Goal: Transaction & Acquisition: Purchase product/service

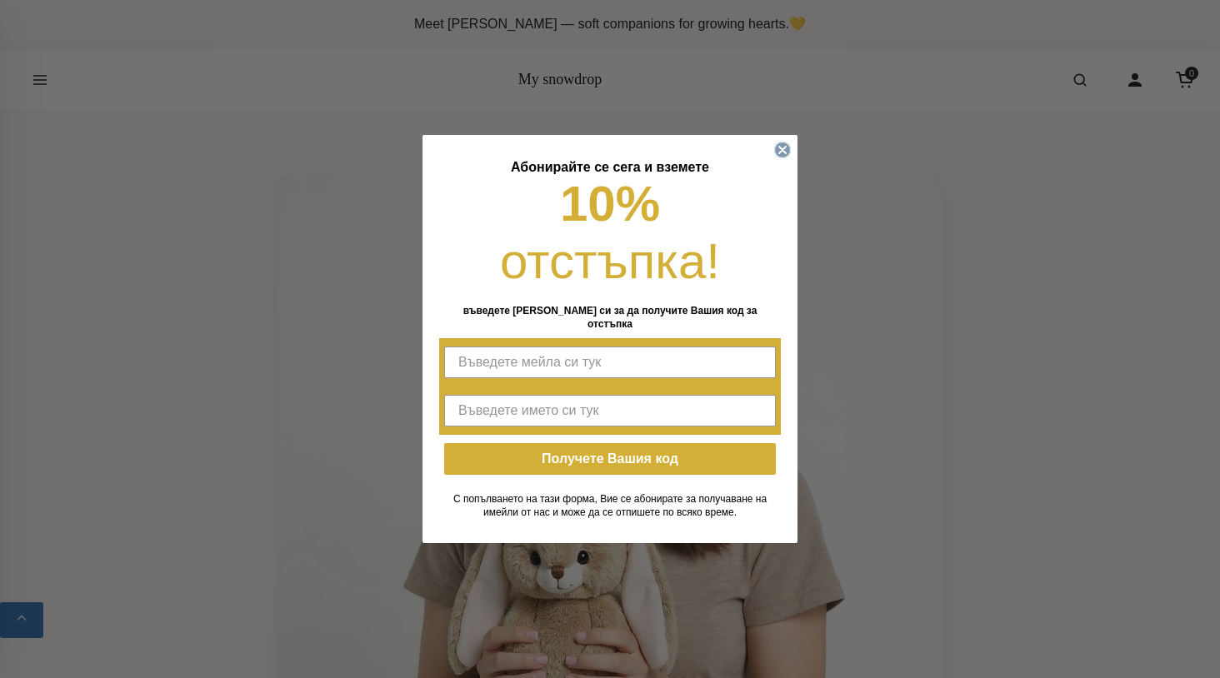
click at [776, 152] on circle "Close dialog" at bounding box center [783, 150] width 16 height 16
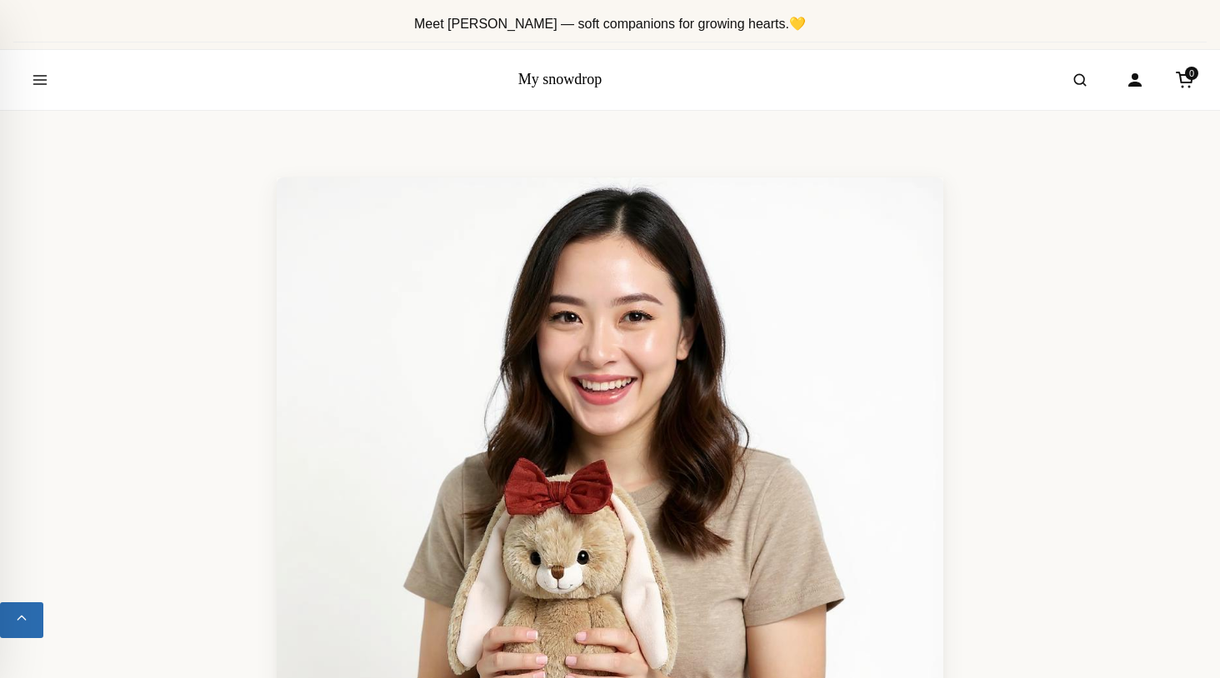
click at [562, 80] on link "My snowdrop" at bounding box center [560, 79] width 84 height 17
click at [38, 76] on icon "Open menu" at bounding box center [40, 80] width 17 height 30
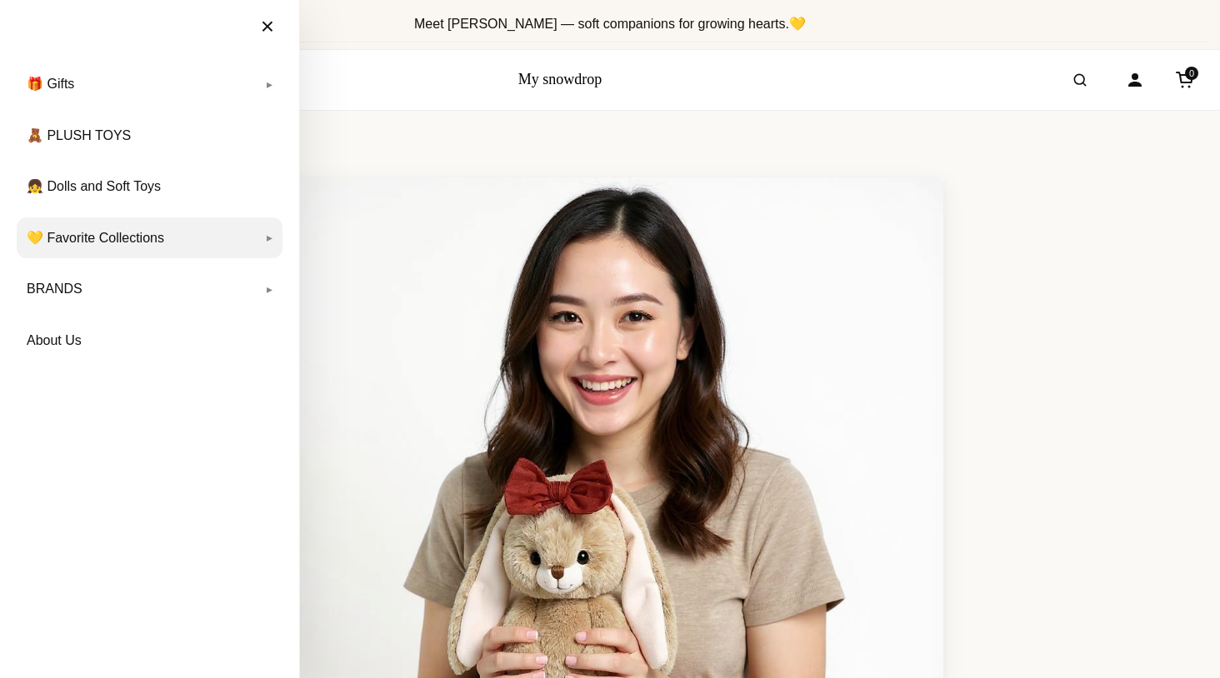
click at [60, 232] on link "💛 Favorite Collections" at bounding box center [150, 238] width 266 height 42
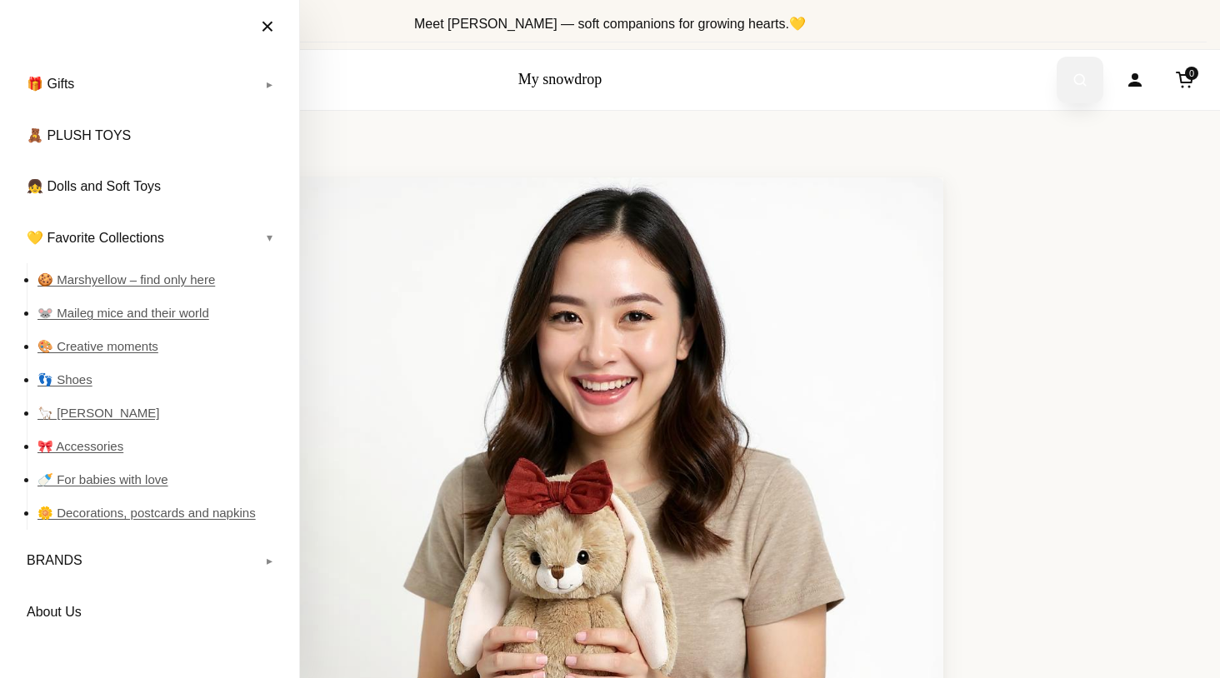
click at [1062, 79] on button "Open search" at bounding box center [1079, 80] width 47 height 47
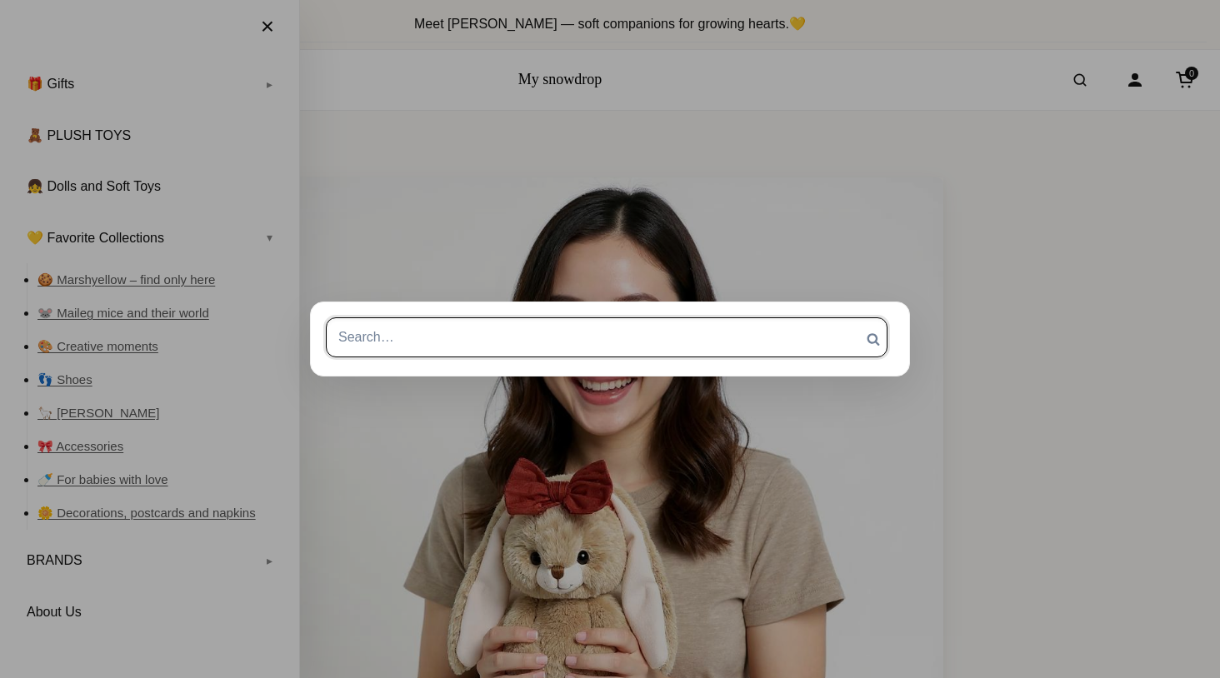
click at [776, 335] on input "Search for:" at bounding box center [607, 337] width 562 height 40
paste input "Konges Sløjd"
type input "Konges Sløjd"
click at [852, 317] on input "Search" at bounding box center [873, 338] width 42 height 43
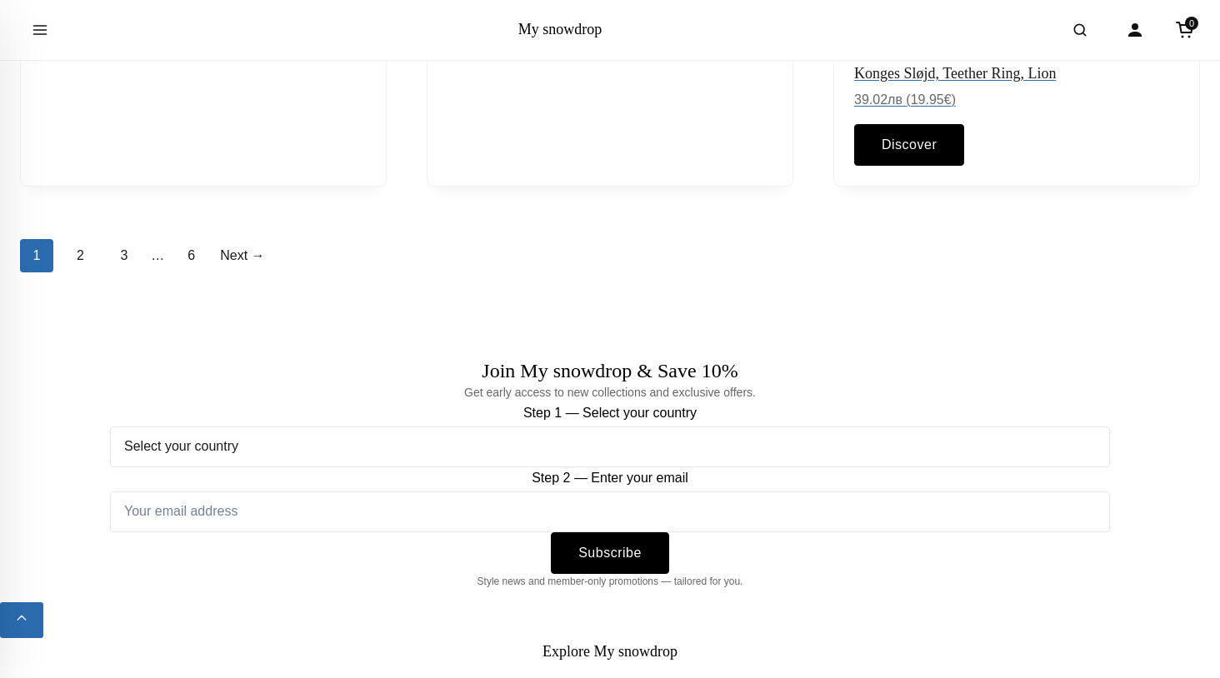
scroll to position [2625, 0]
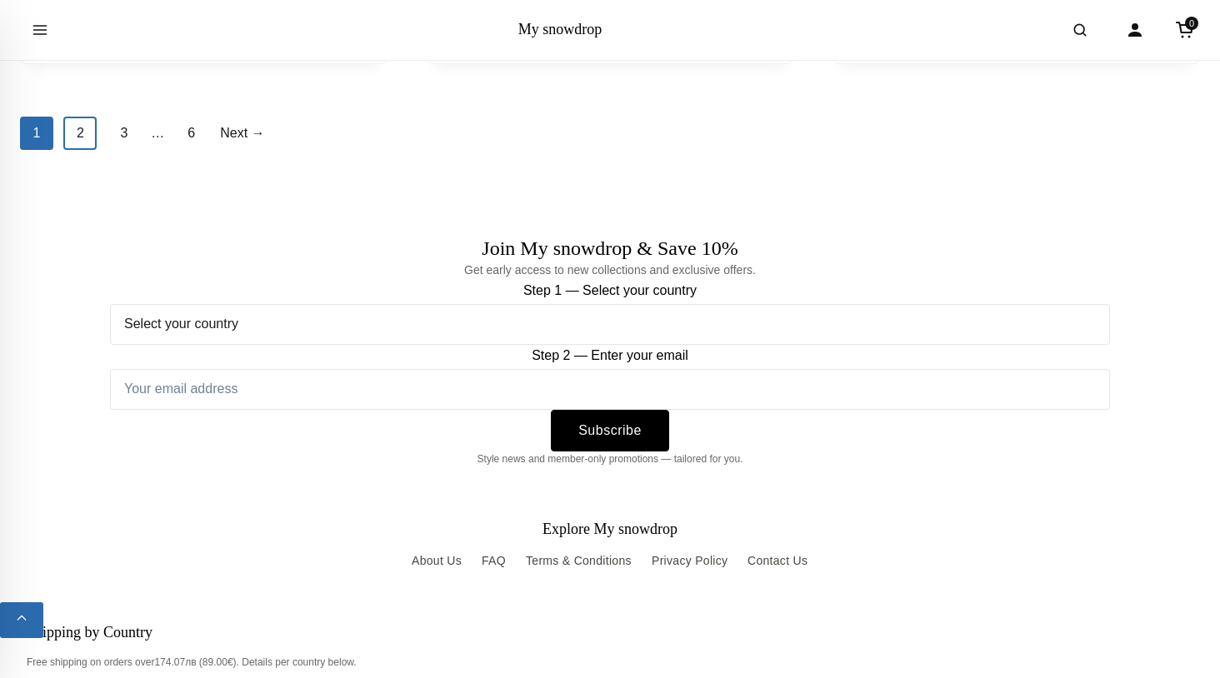
click at [75, 141] on link "2" at bounding box center [79, 133] width 33 height 33
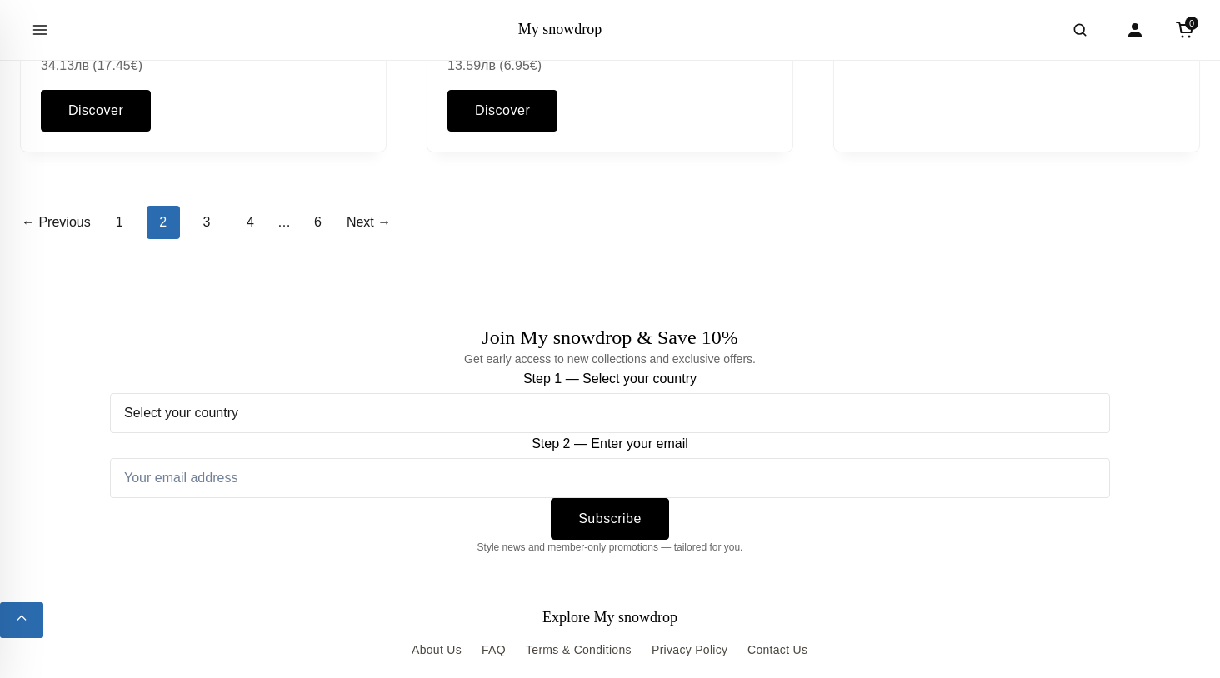
scroll to position [2705, 0]
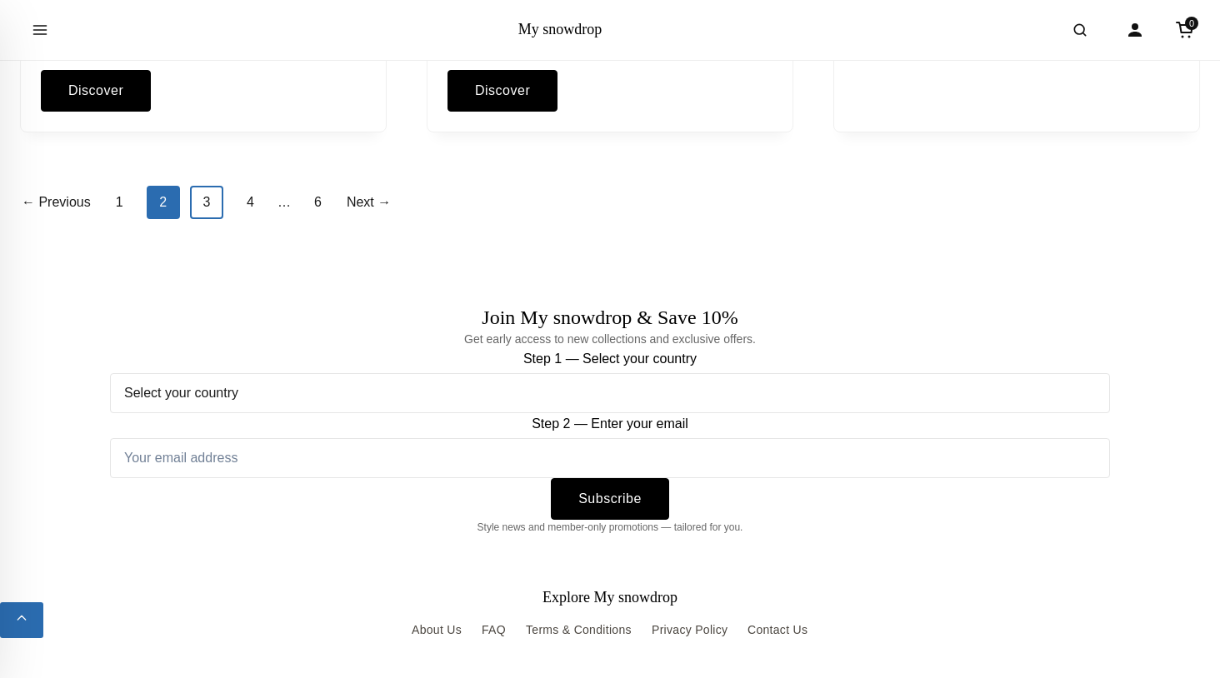
click at [205, 217] on link "3" at bounding box center [206, 202] width 33 height 33
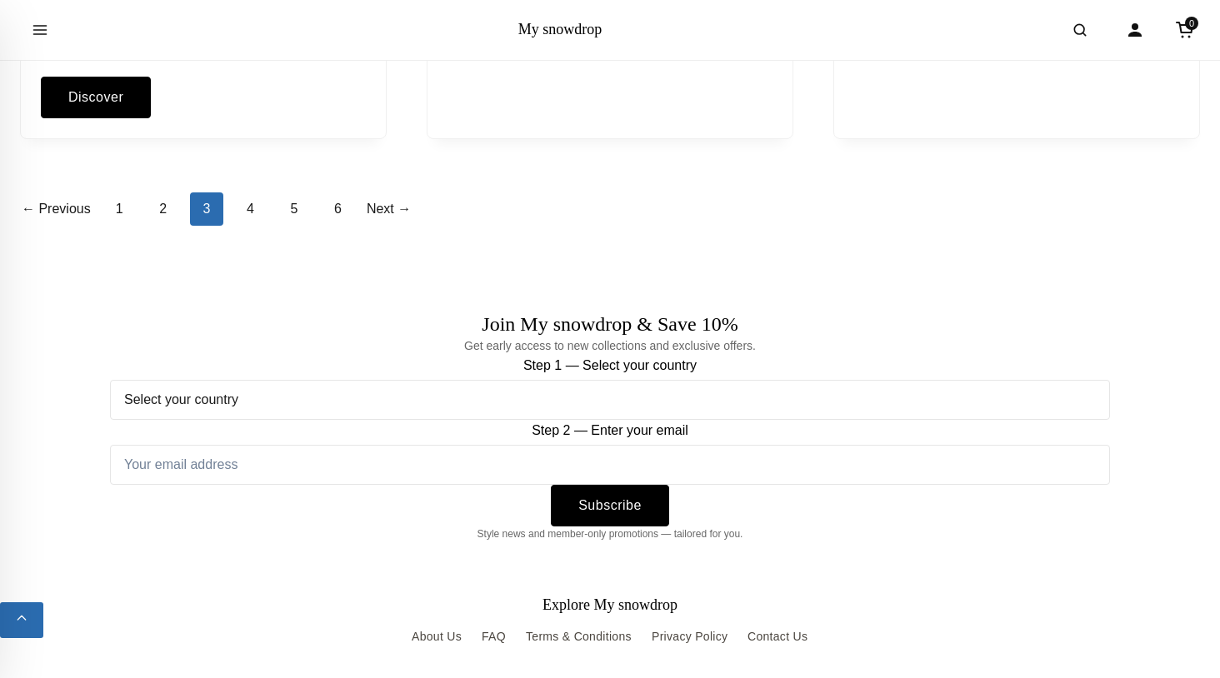
scroll to position [2593, 0]
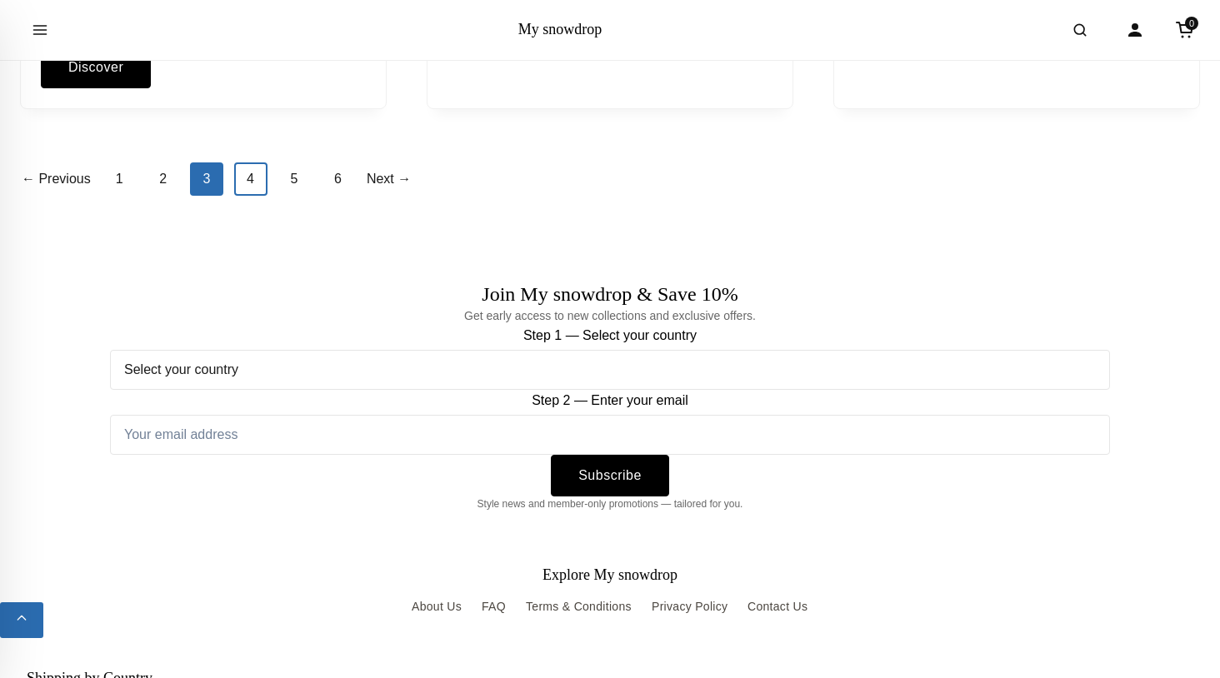
click at [252, 179] on link "4" at bounding box center [250, 178] width 33 height 33
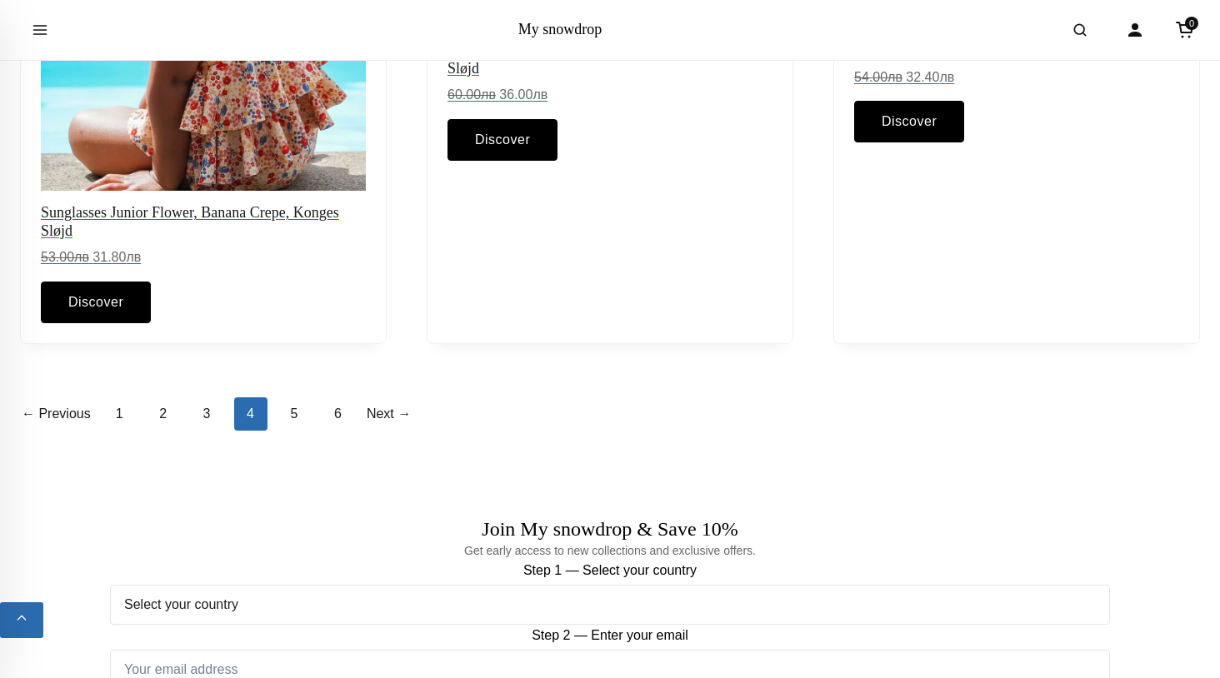
scroll to position [2244, 0]
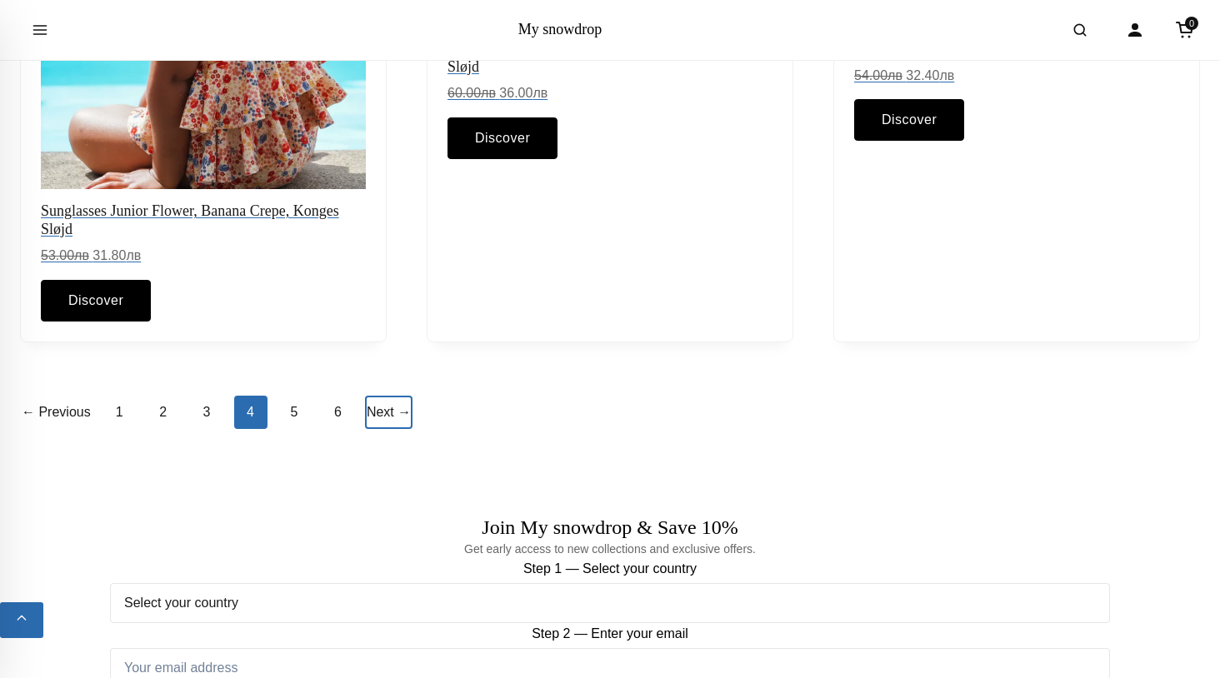
click at [393, 425] on link "Next →" at bounding box center [388, 412] width 47 height 33
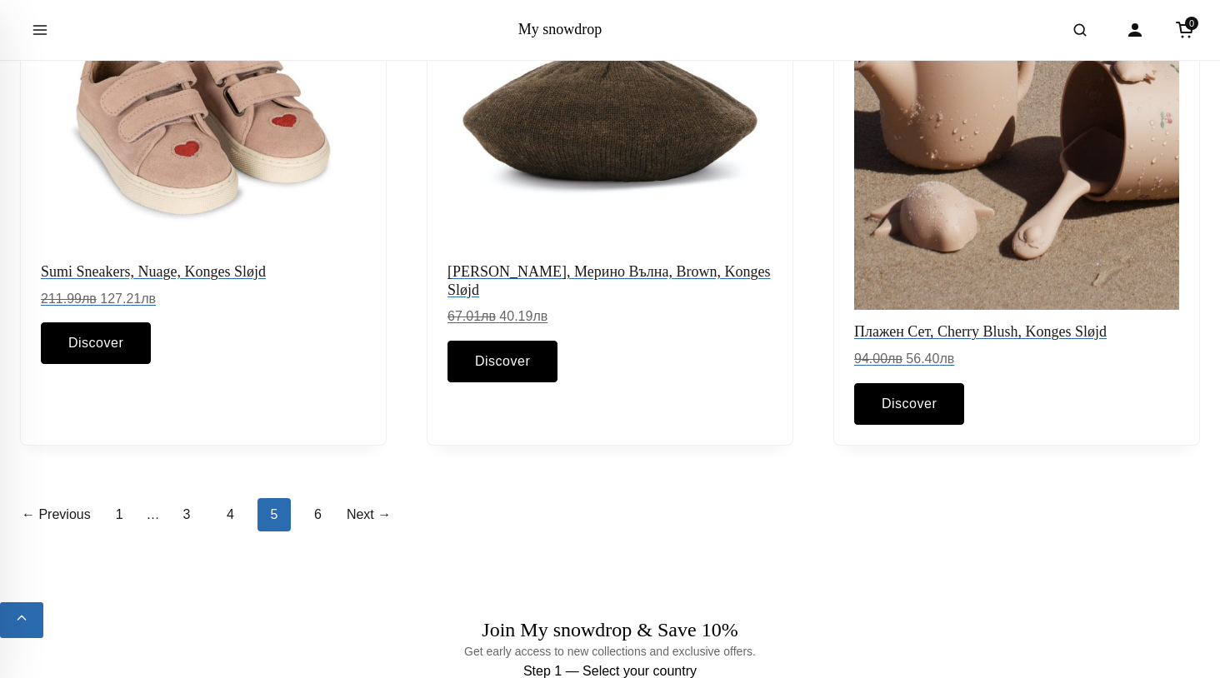
scroll to position [1917, 0]
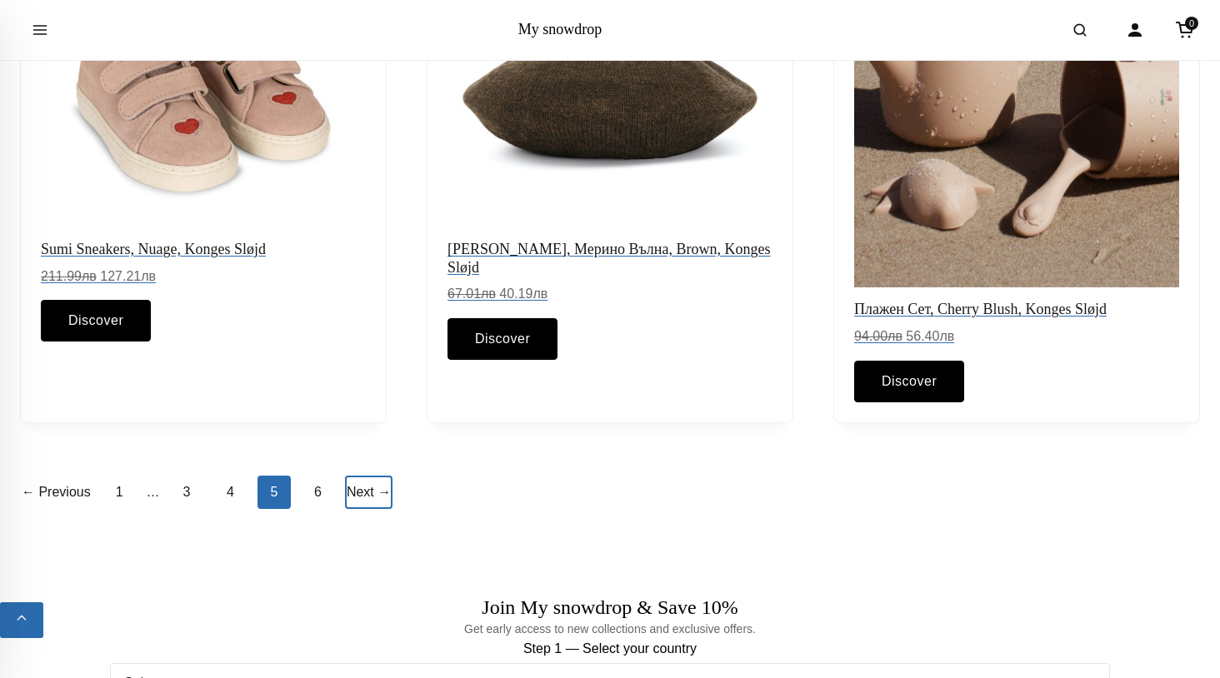
click at [357, 492] on link "Next →" at bounding box center [368, 492] width 47 height 33
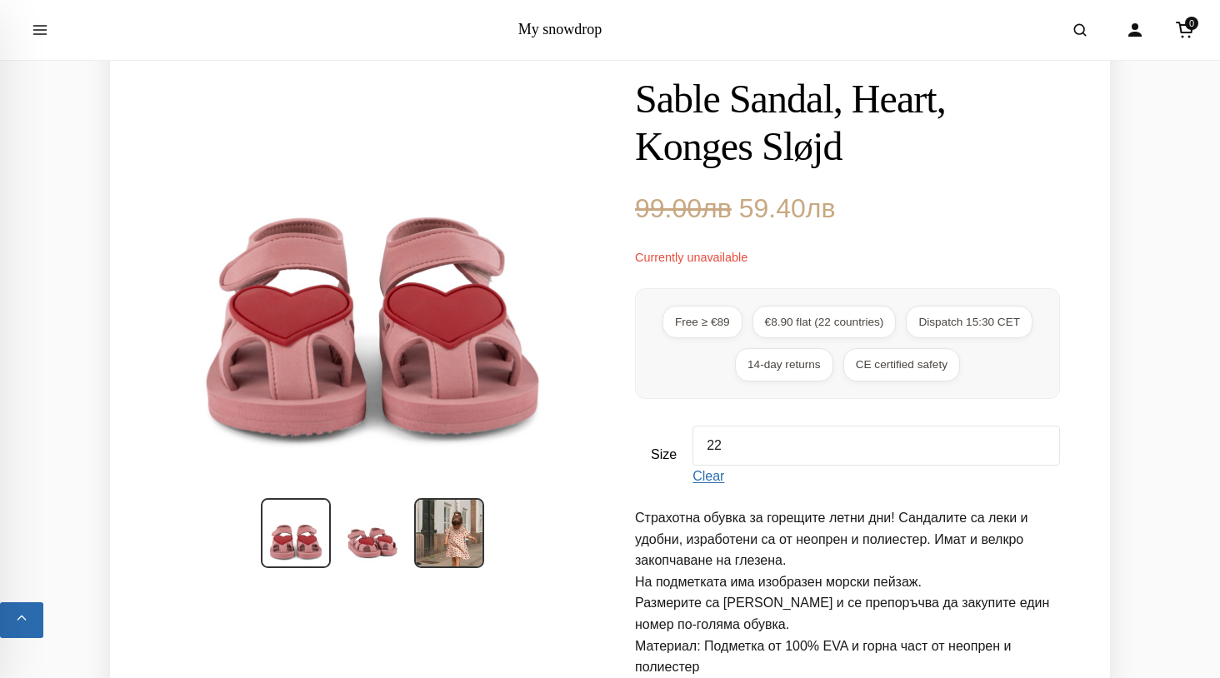
scroll to position [141, 0]
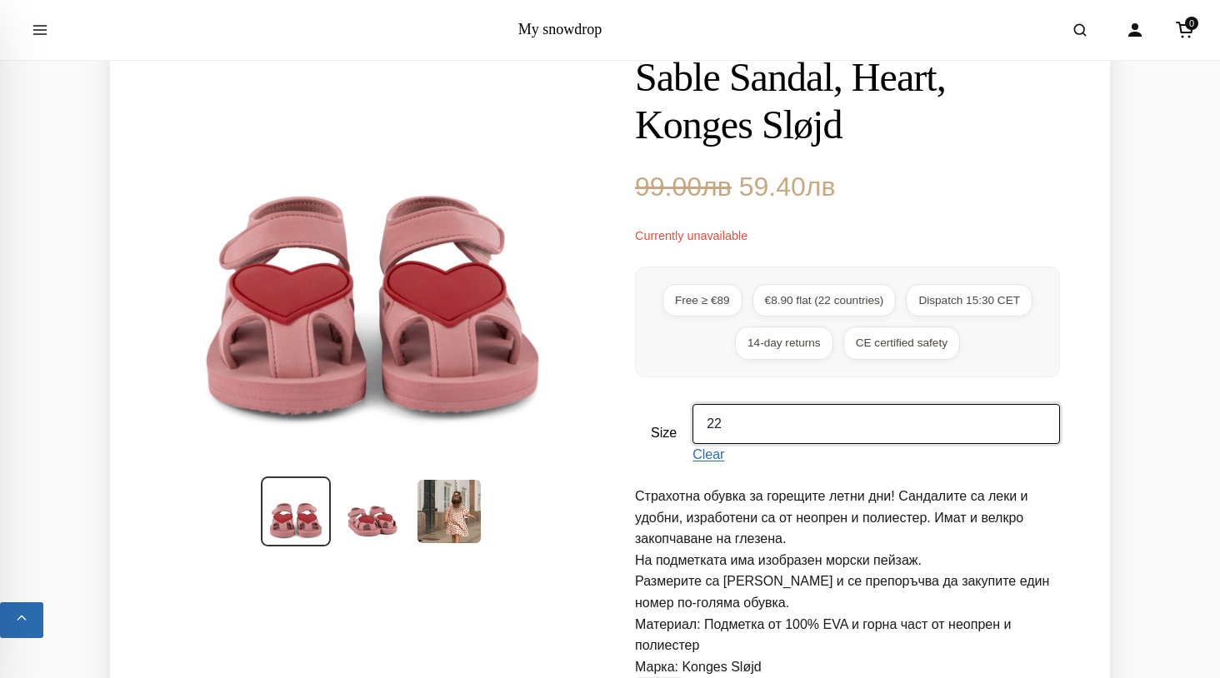
click at [710, 441] on select "Choose an option 22 23 24 25 26 27 28 29 30 31" at bounding box center [875, 424] width 367 height 40
click at [692, 404] on select "Choose an option 22 23 24 25 26 27 28 29 30 31" at bounding box center [875, 424] width 367 height 40
select select "29"
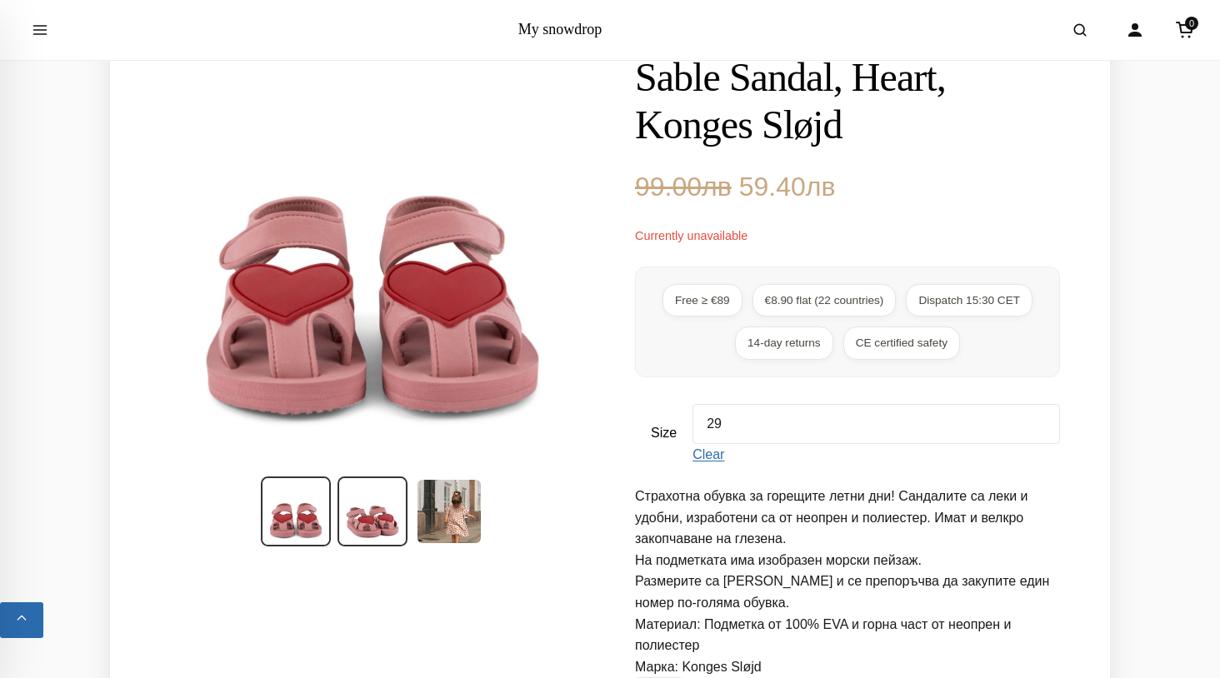
click at [382, 532] on img at bounding box center [372, 512] width 70 height 70
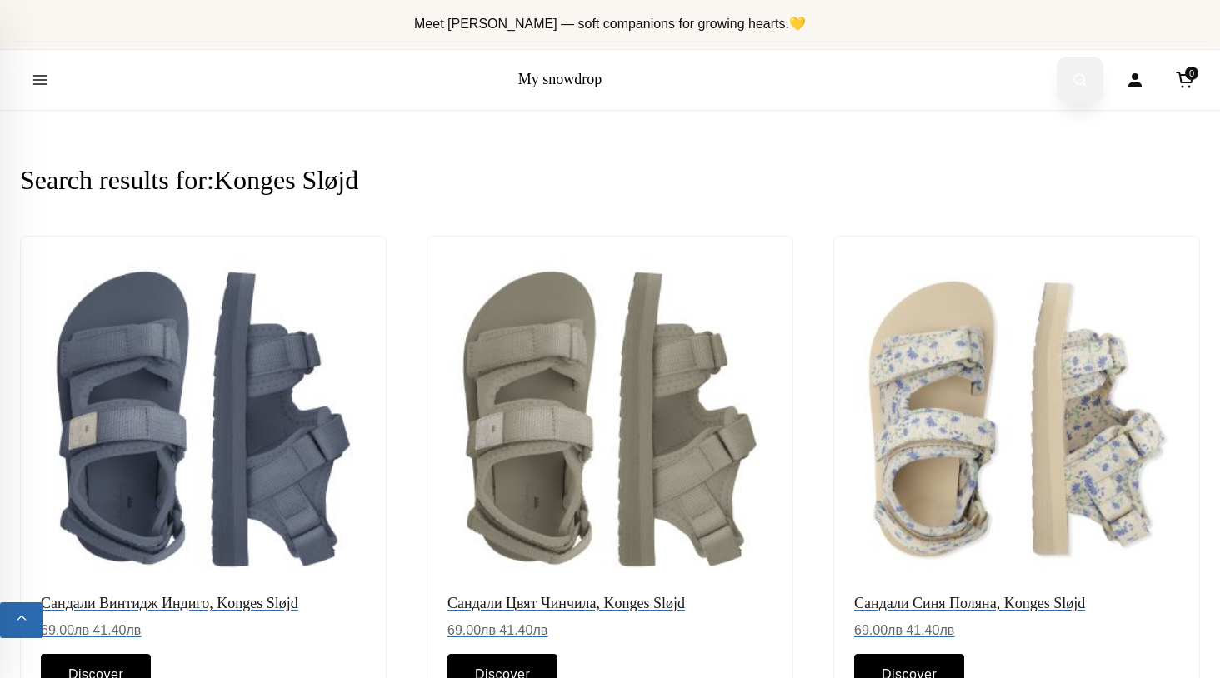
click at [1076, 77] on icon "Open search" at bounding box center [1079, 80] width 17 height 30
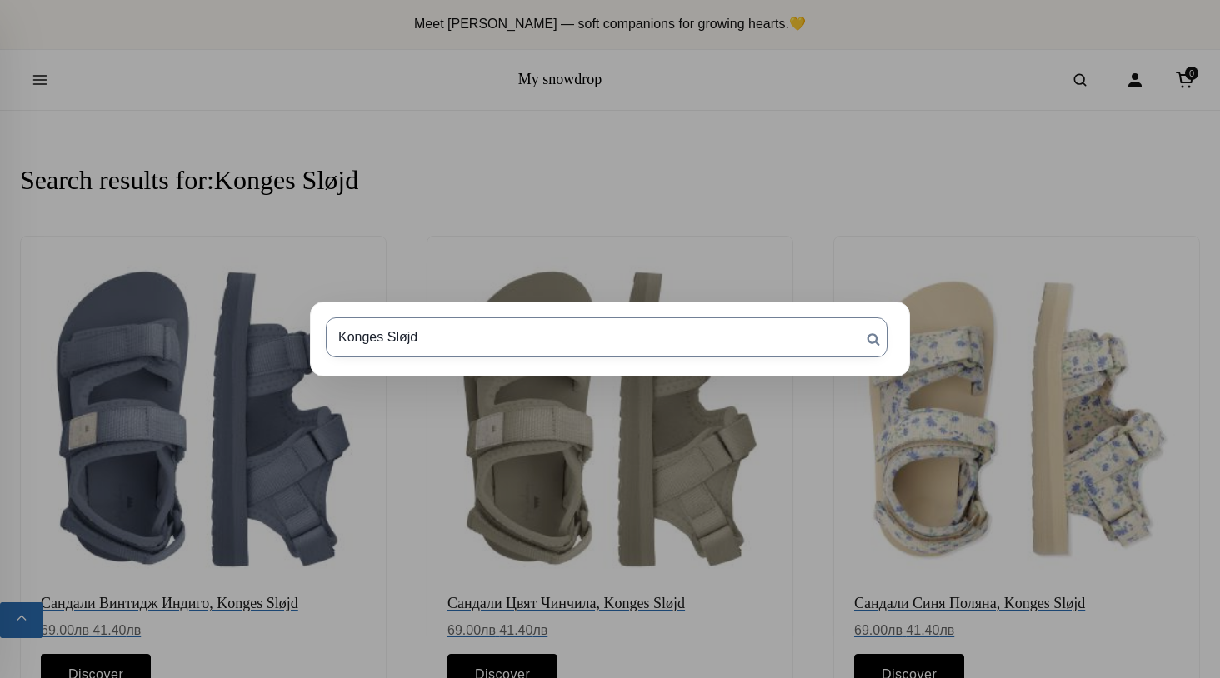
click at [490, 341] on input "Konges Sløjd" at bounding box center [607, 337] width 562 height 40
type input "ботуши"
click at [852, 317] on input "Search" at bounding box center [873, 338] width 42 height 43
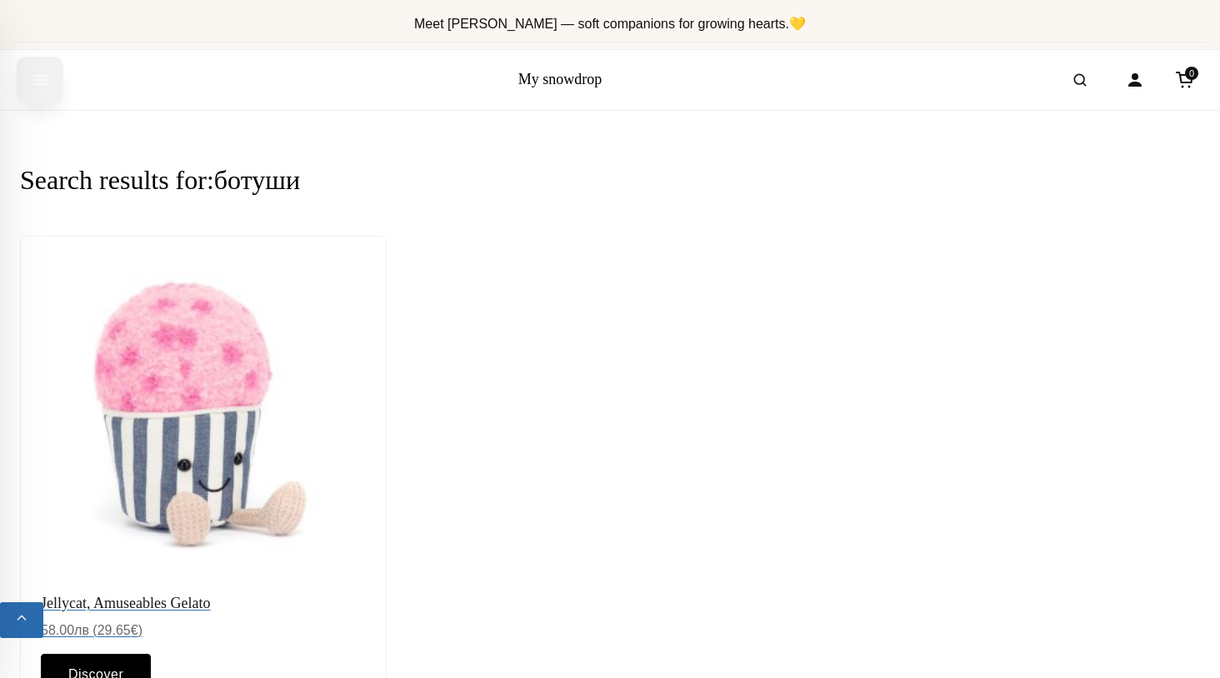
click at [50, 92] on button "Open menu" at bounding box center [40, 80] width 47 height 47
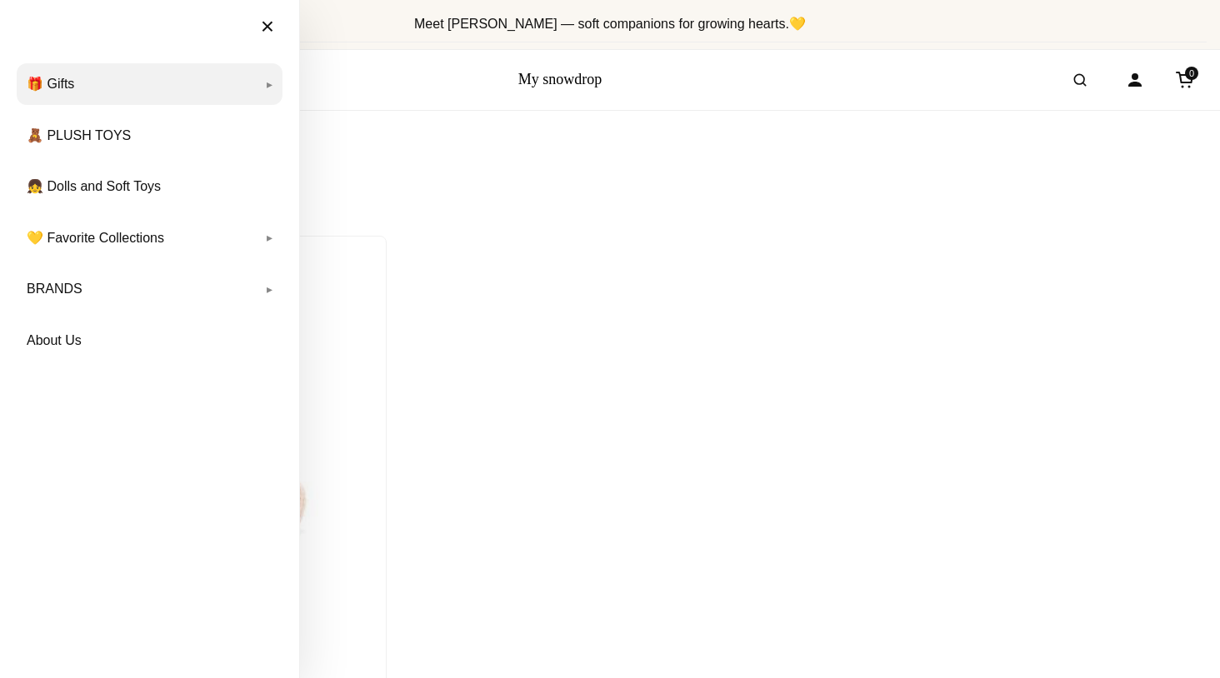
click at [67, 77] on link "🎁 Gifts" at bounding box center [150, 84] width 266 height 42
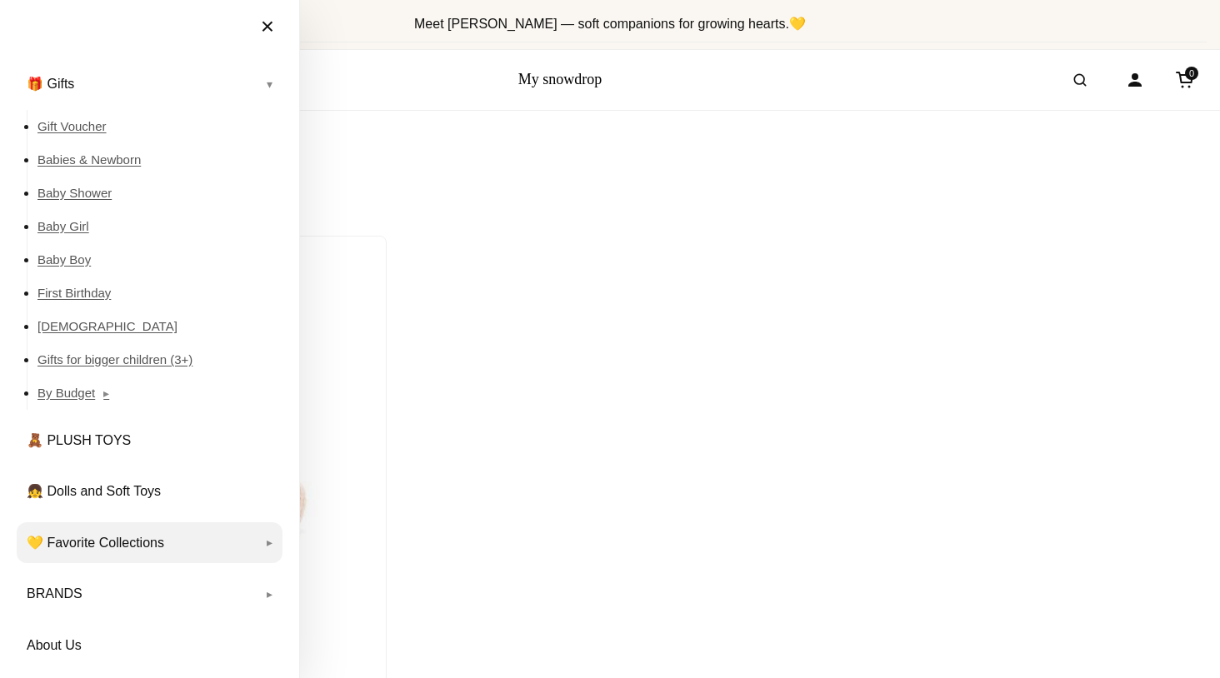
click at [267, 541] on link "💛 Favorite Collections" at bounding box center [150, 543] width 266 height 42
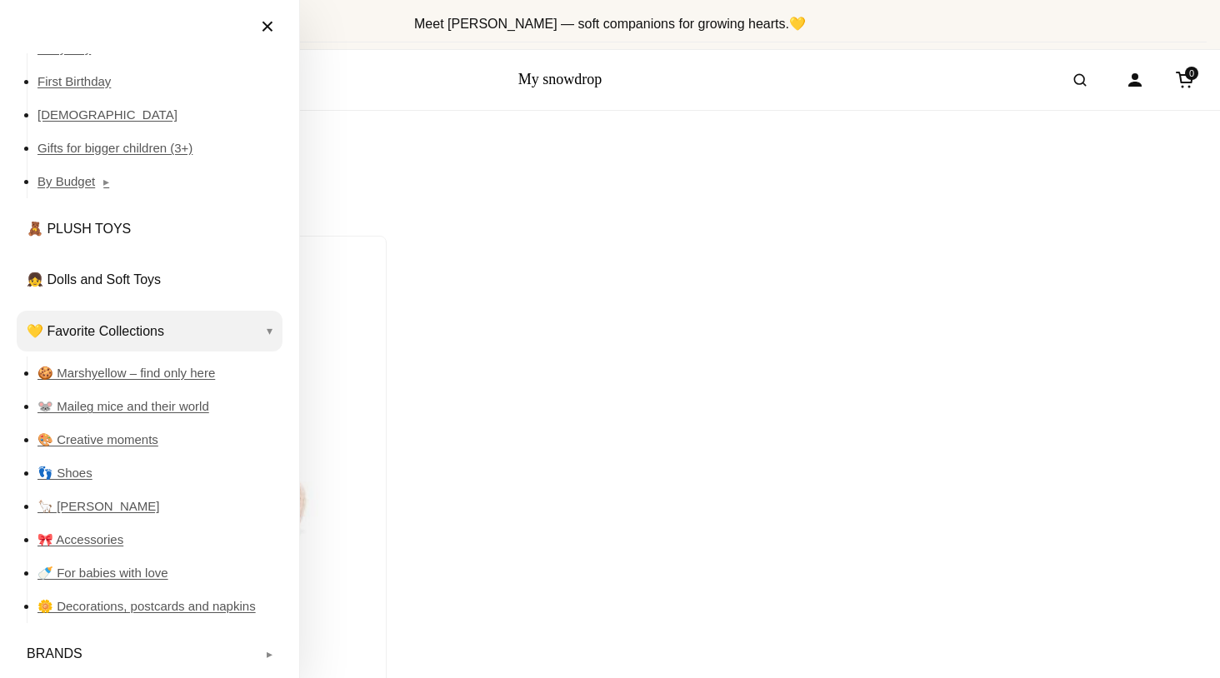
scroll to position [220, 0]
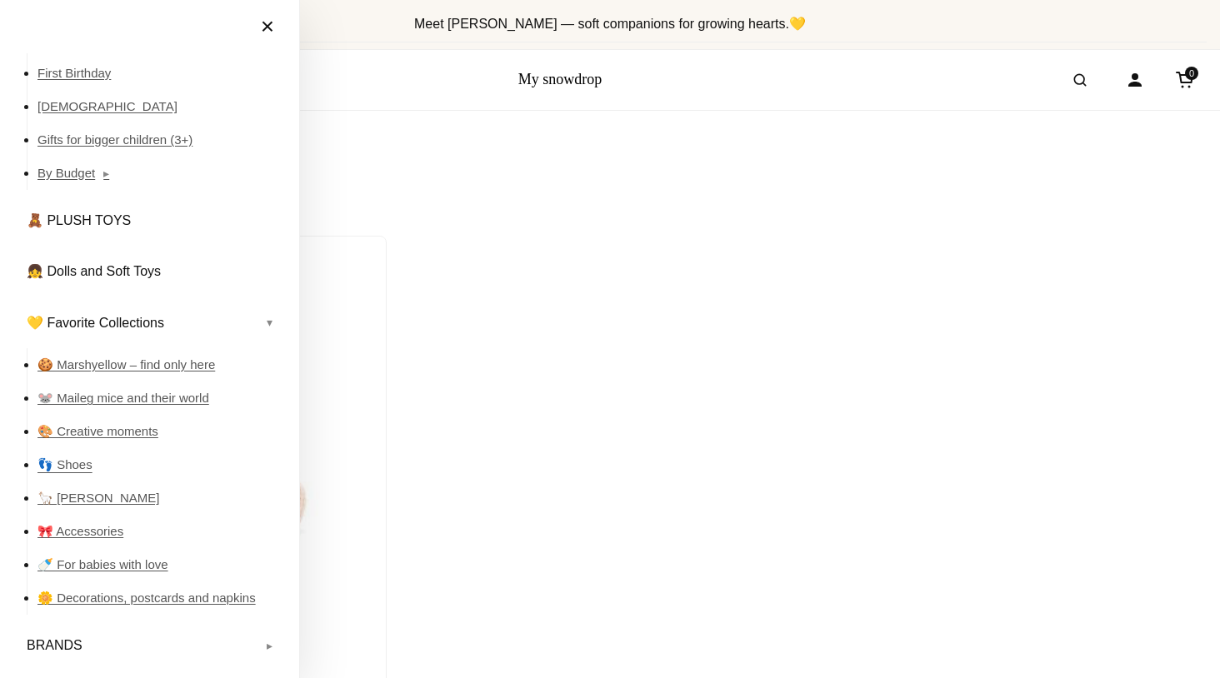
click at [69, 466] on link "👣 Shoes" at bounding box center [159, 464] width 245 height 33
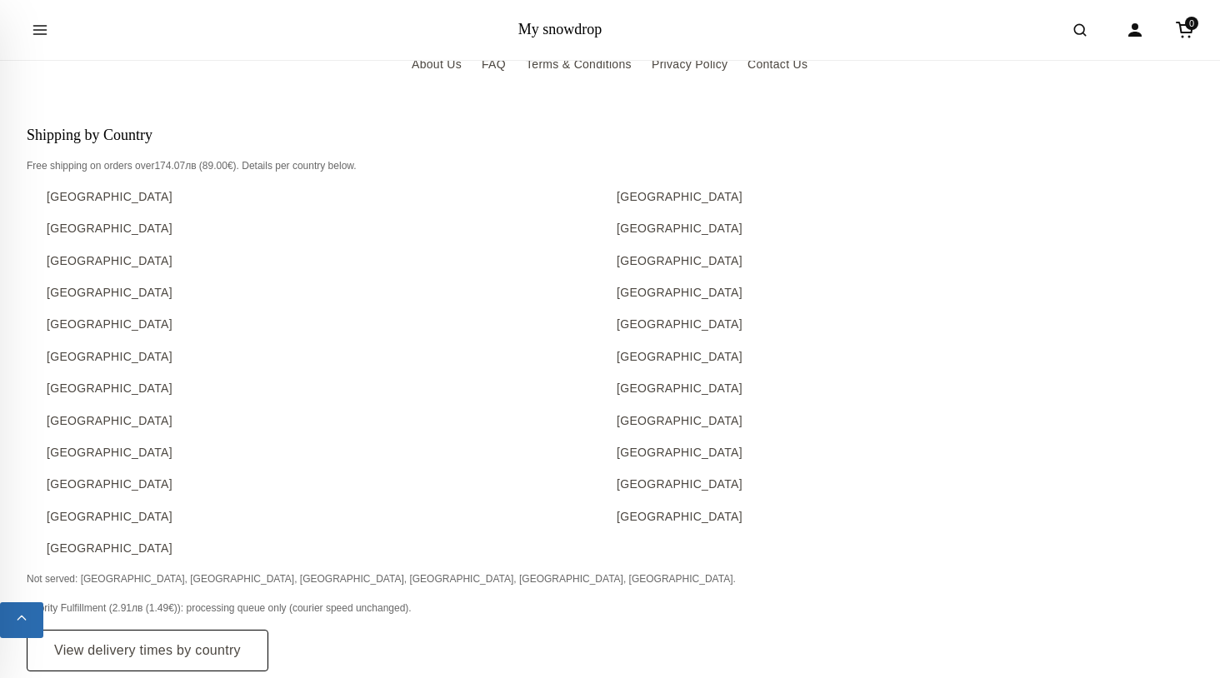
scroll to position [5957, 0]
